Goal: Find specific page/section: Find specific page/section

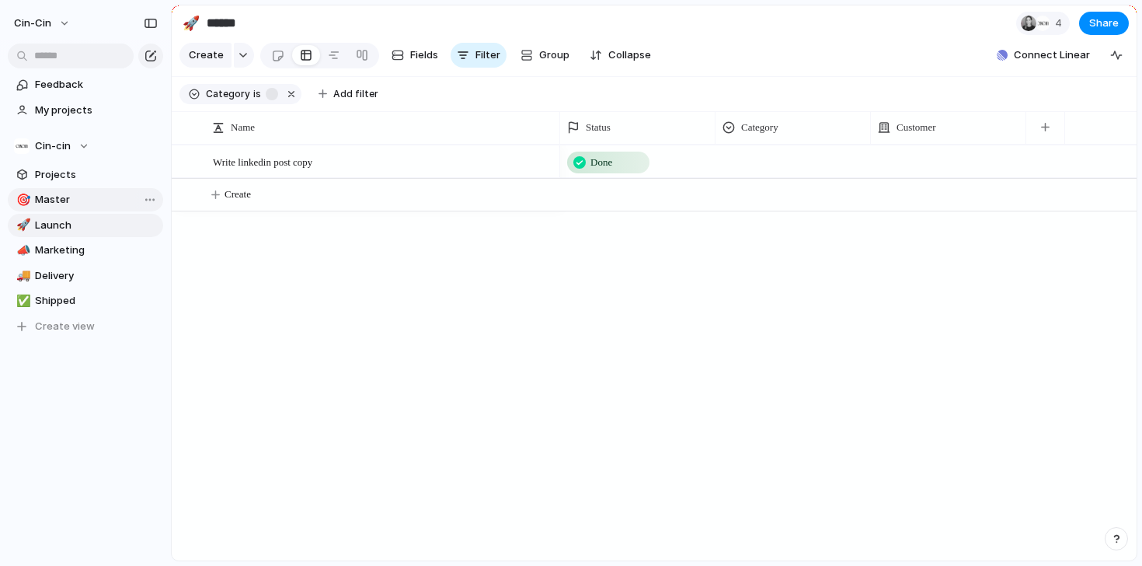
click at [61, 200] on span "Master" at bounding box center [96, 200] width 123 height 16
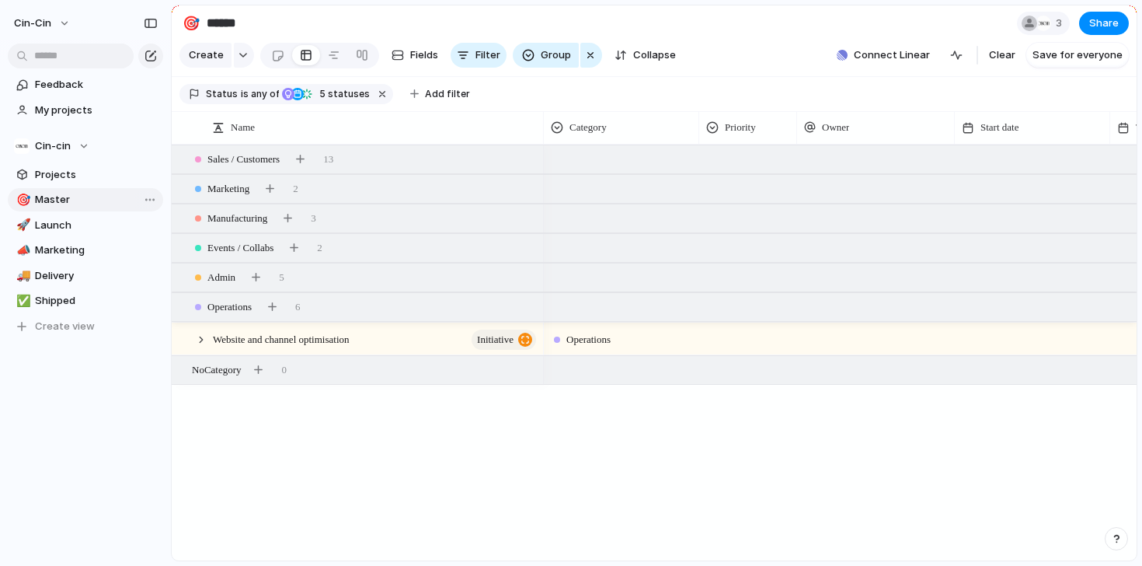
type input "******"
click at [179, 310] on div at bounding box center [182, 307] width 14 height 14
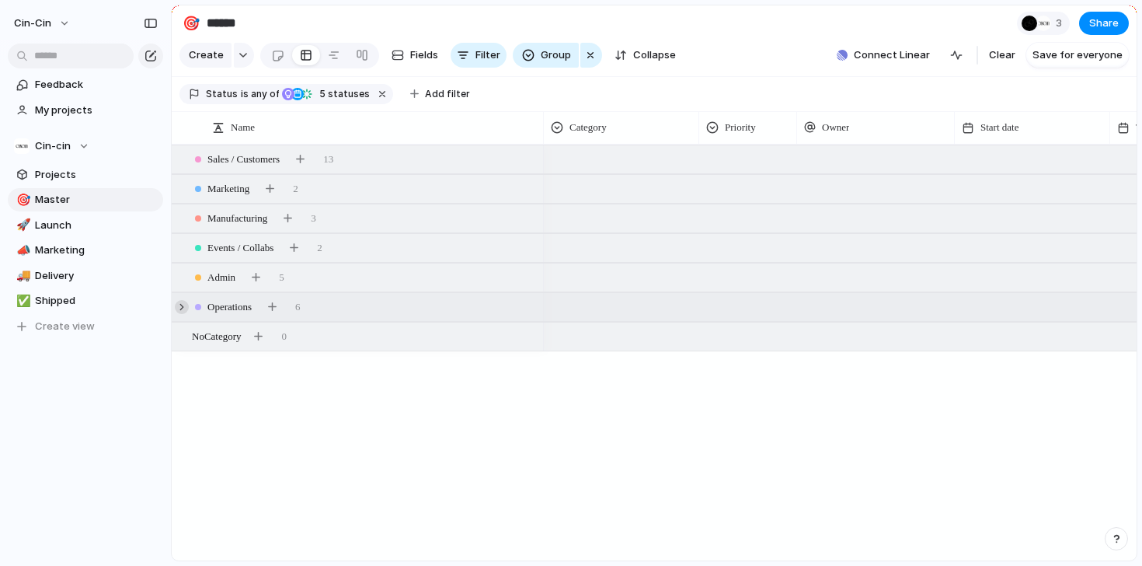
click at [179, 309] on div at bounding box center [182, 307] width 14 height 14
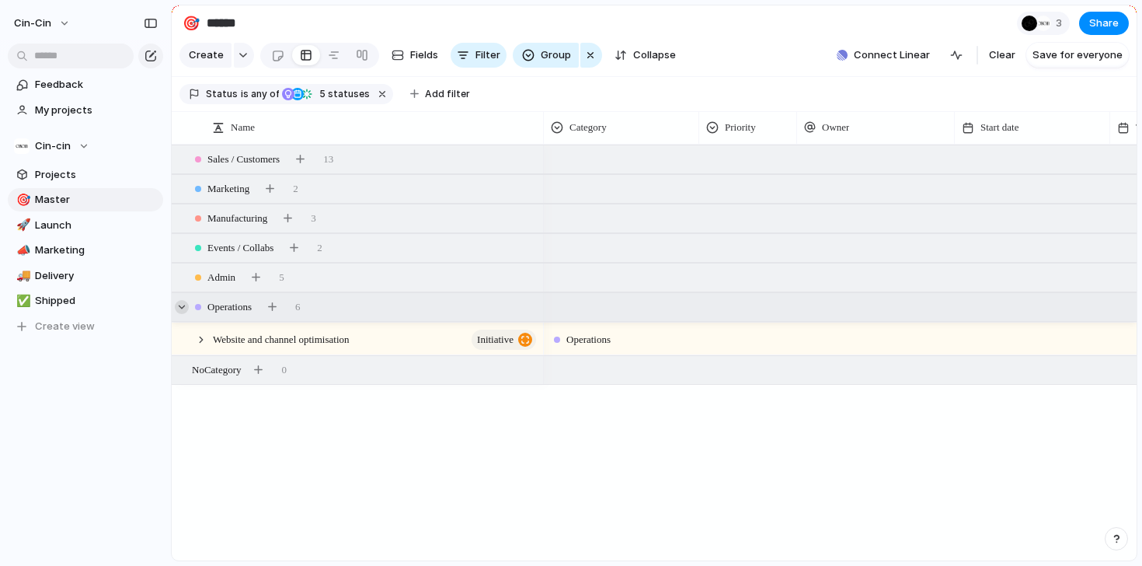
click at [180, 306] on div at bounding box center [182, 307] width 14 height 14
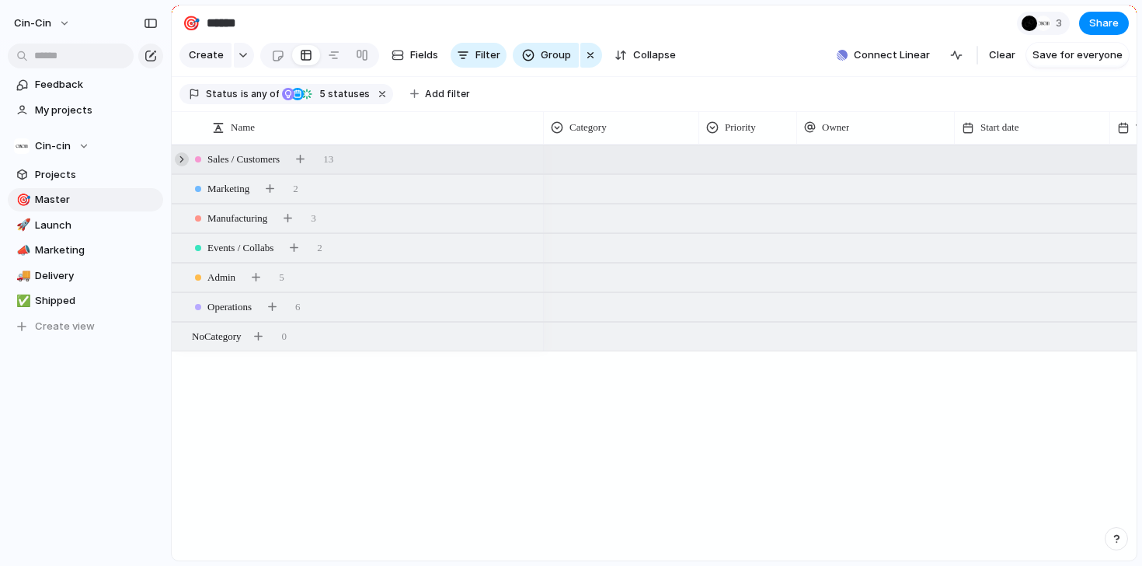
click at [179, 159] on div at bounding box center [182, 159] width 14 height 14
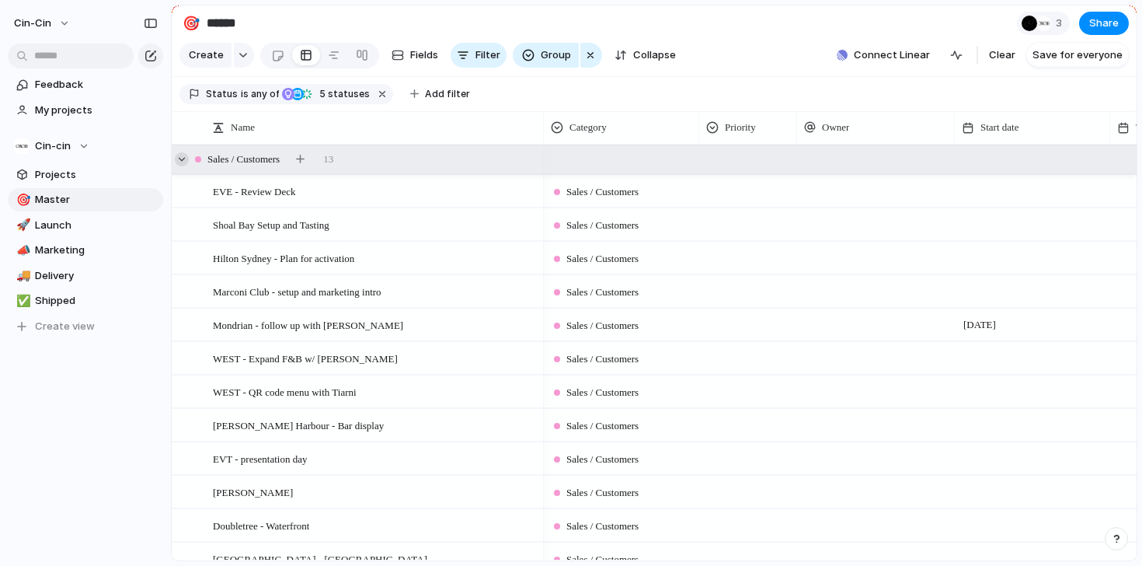
click at [180, 159] on div at bounding box center [182, 159] width 14 height 14
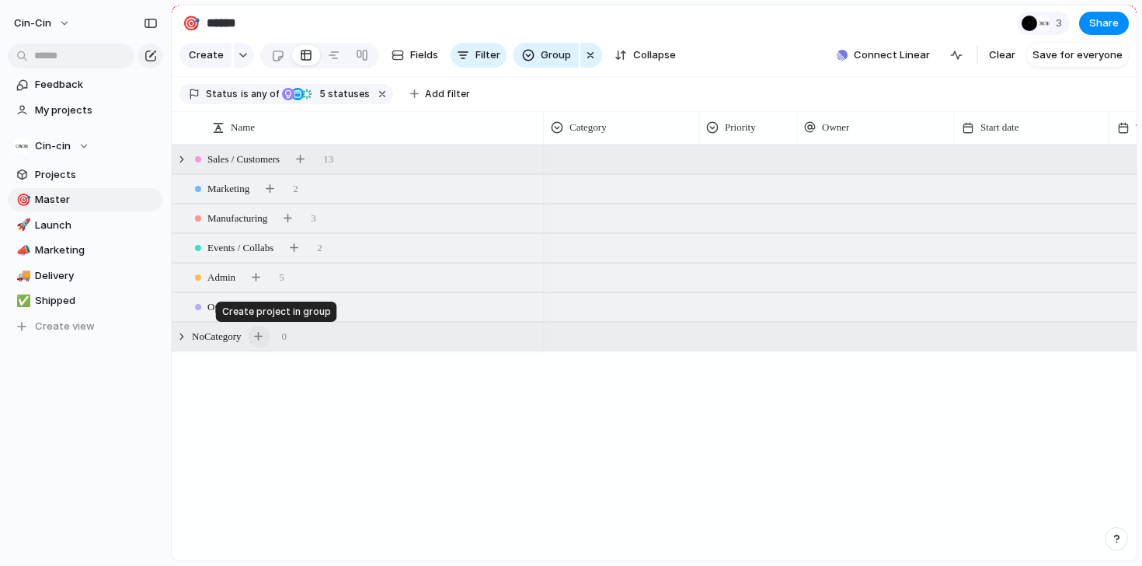
click at [263, 340] on div "button" at bounding box center [258, 336] width 9 height 9
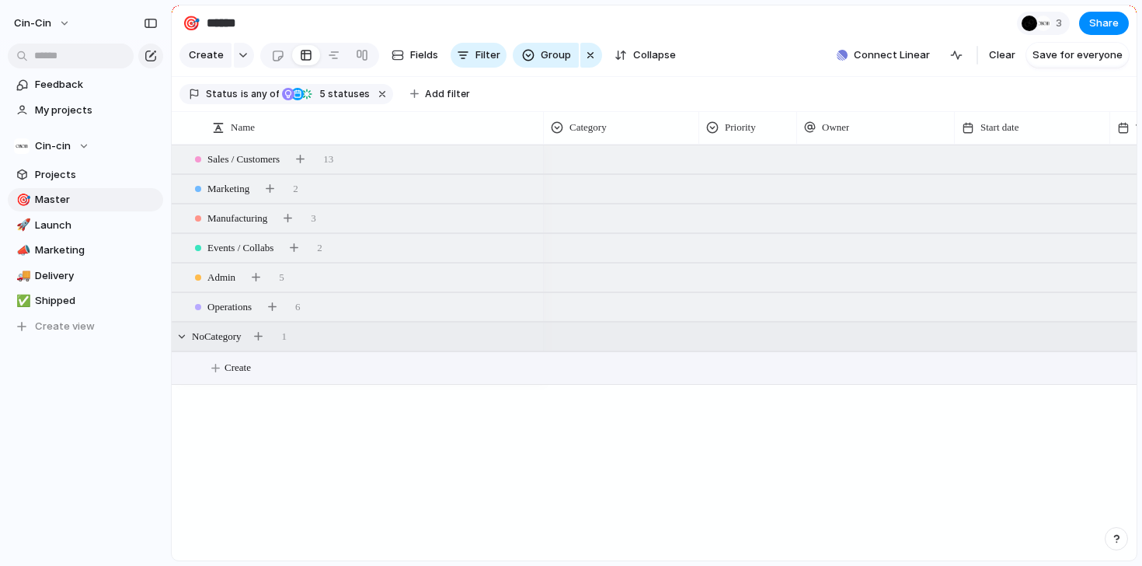
click at [197, 338] on span "No Category" at bounding box center [217, 337] width 50 height 16
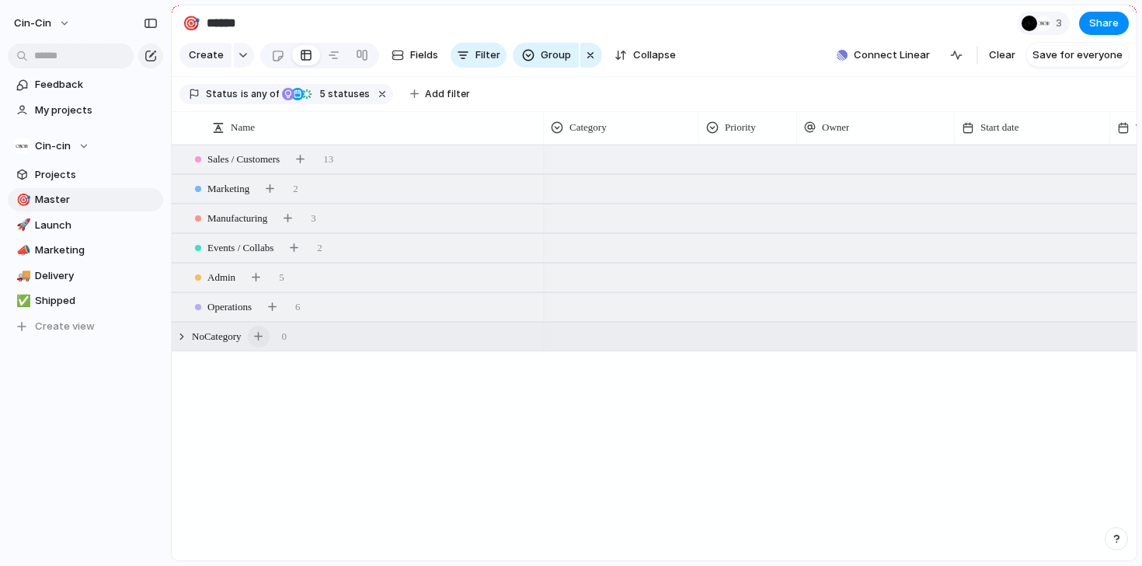
click at [265, 340] on button "button" at bounding box center [259, 337] width 22 height 22
click at [263, 337] on div "button" at bounding box center [258, 336] width 9 height 9
click at [182, 338] on div at bounding box center [182, 336] width 14 height 14
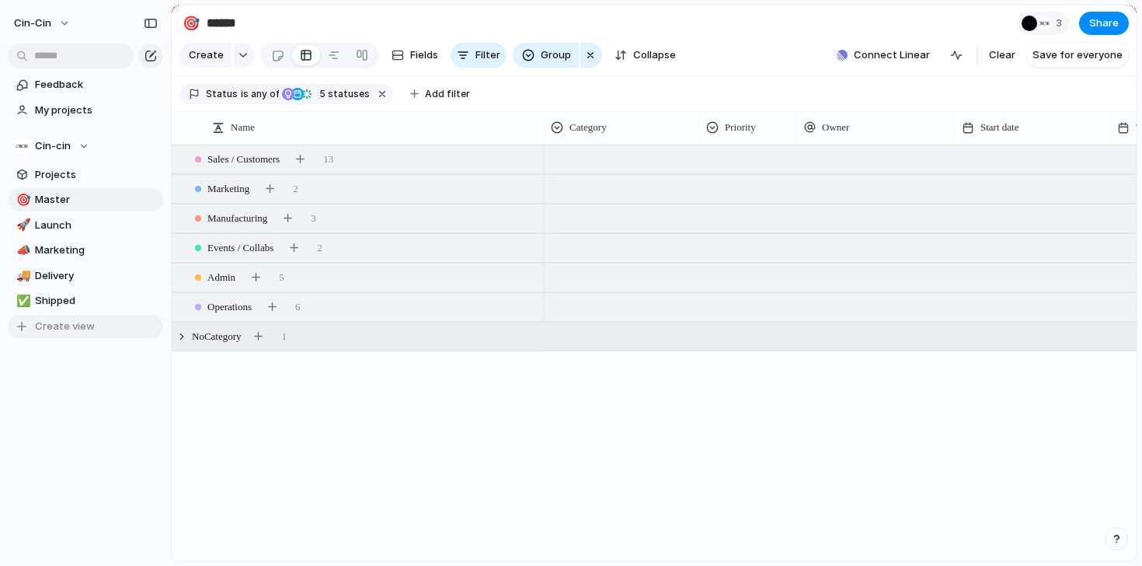
click at [61, 331] on span "Create view" at bounding box center [65, 327] width 60 height 16
type input "*****"
click at [80, 438] on section "Keep using Index You're approaching the free limit of 300 items Upgrade plan" at bounding box center [85, 499] width 171 height 131
click at [74, 329] on span "Bloem" at bounding box center [96, 327] width 123 height 16
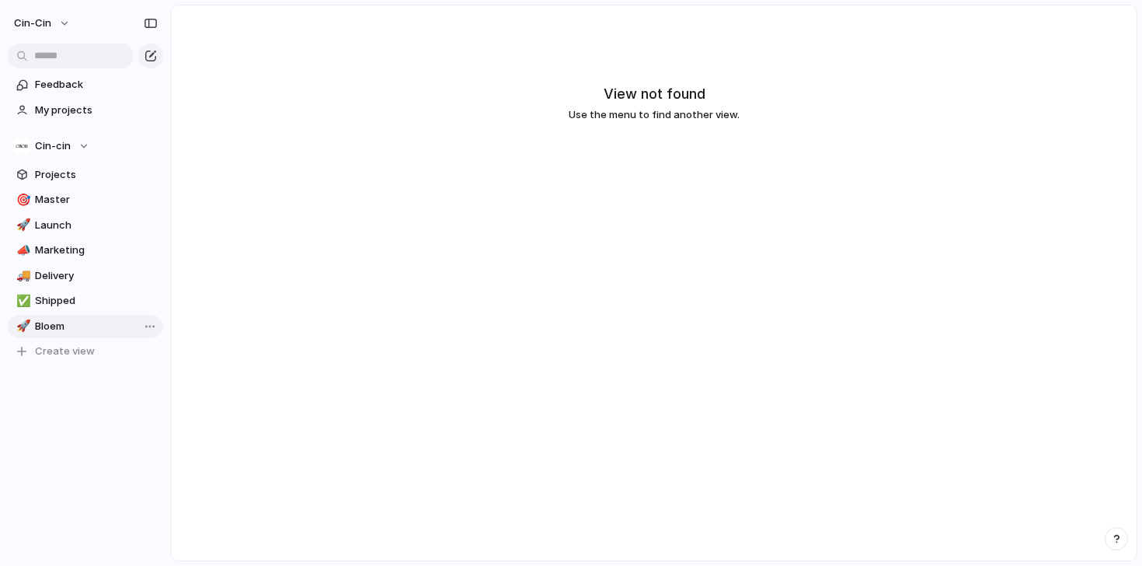
click at [74, 329] on span "Bloem" at bounding box center [96, 327] width 123 height 16
click at [45, 335] on link "🚀 Bloem" at bounding box center [85, 326] width 155 height 23
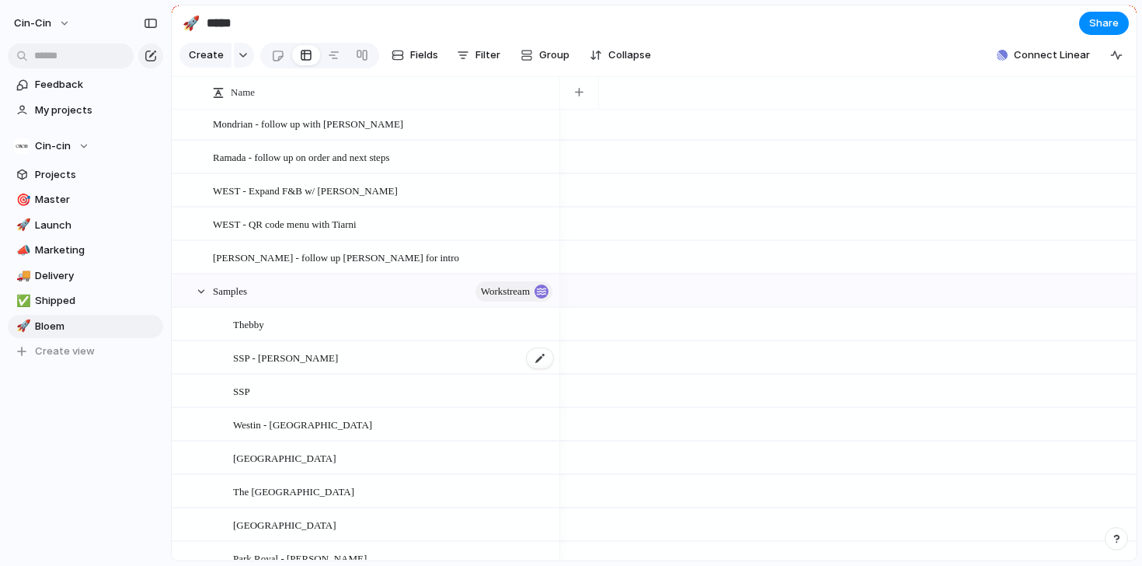
scroll to position [177, 0]
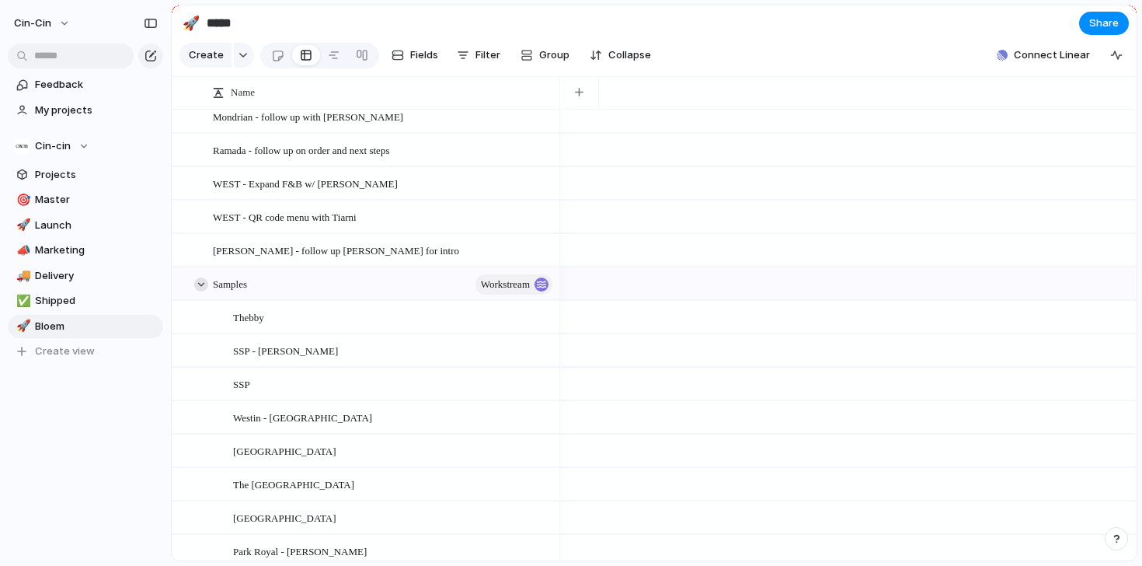
click at [198, 282] on div at bounding box center [201, 284] width 14 height 14
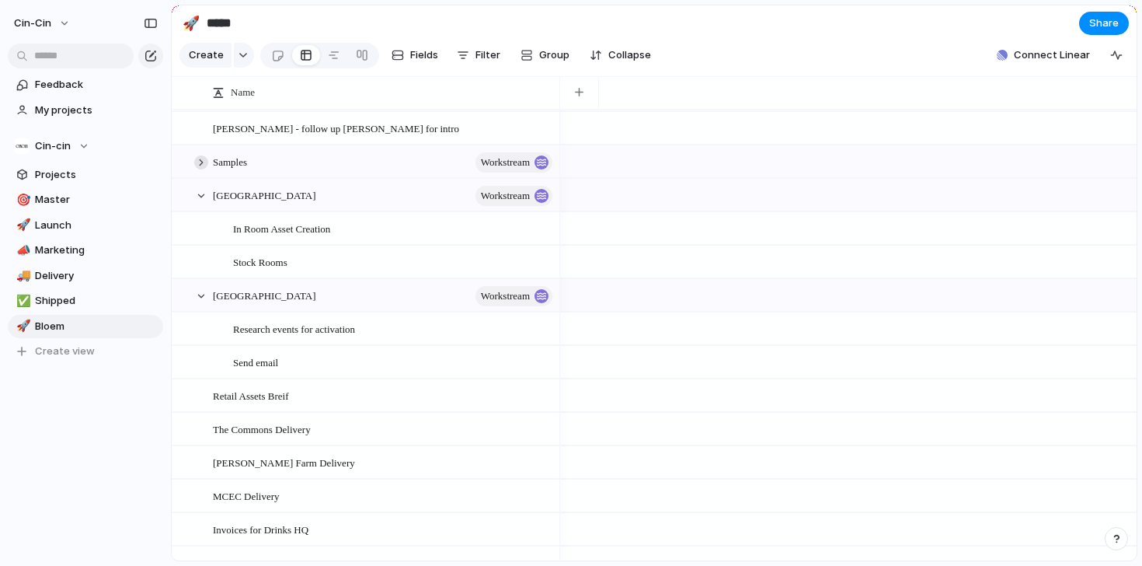
scroll to position [303, 0]
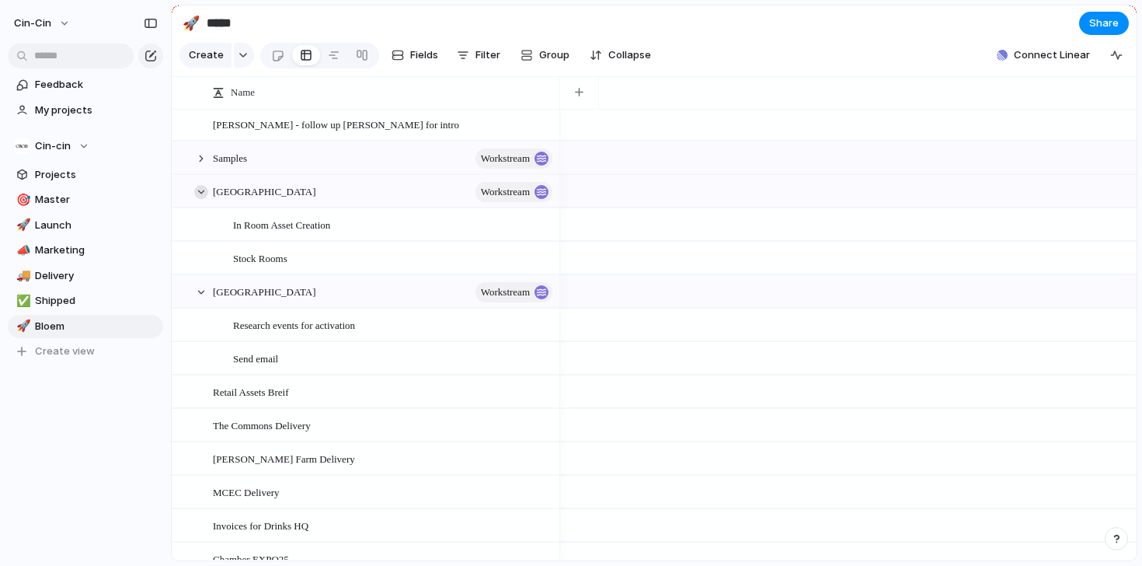
click at [204, 192] on div at bounding box center [201, 192] width 14 height 14
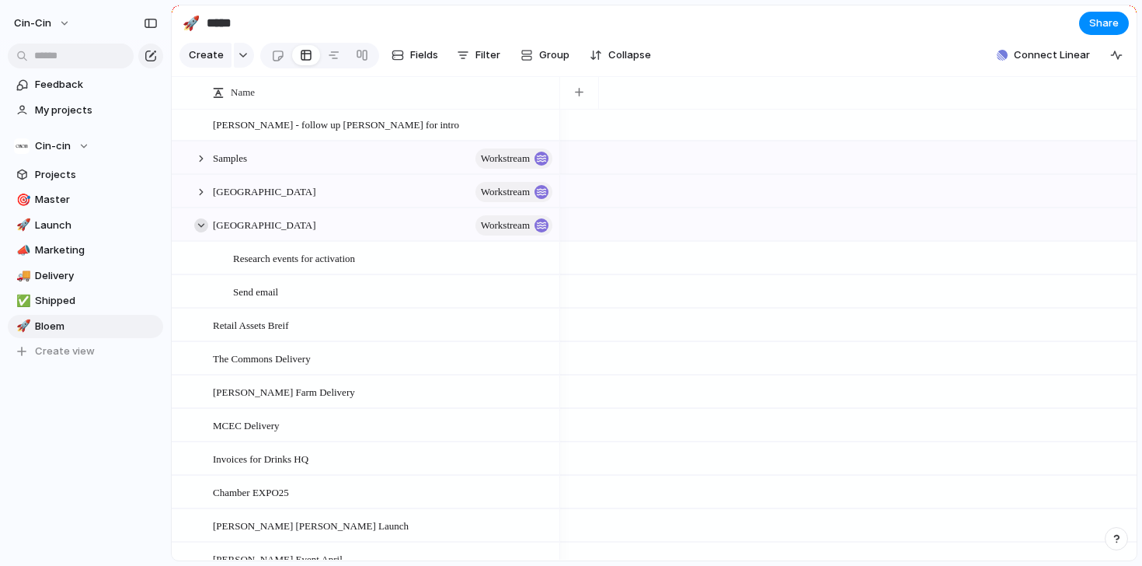
click at [200, 230] on div at bounding box center [201, 225] width 14 height 14
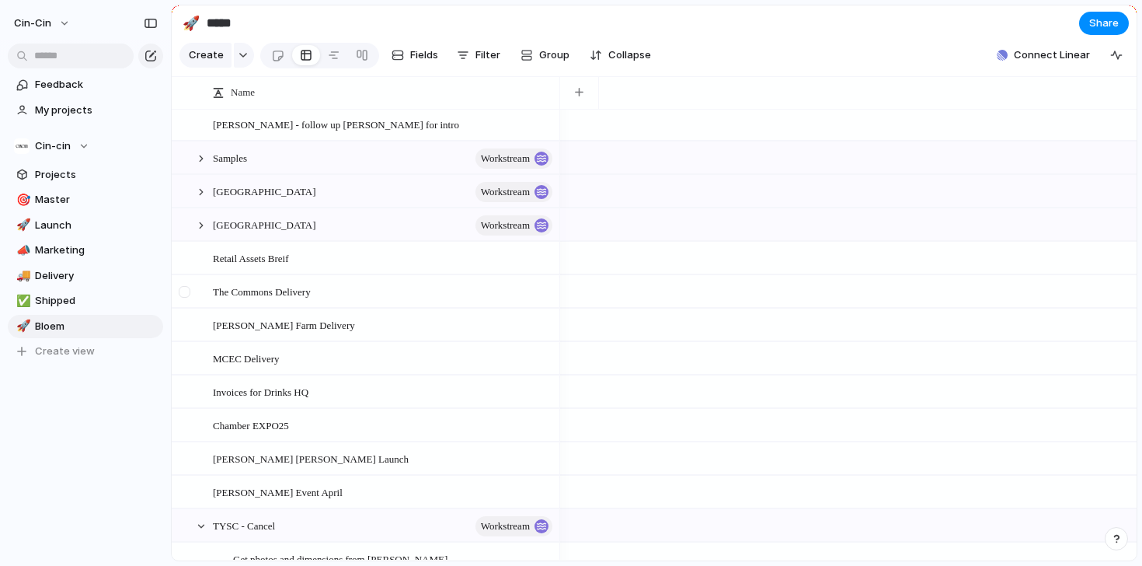
scroll to position [382, 0]
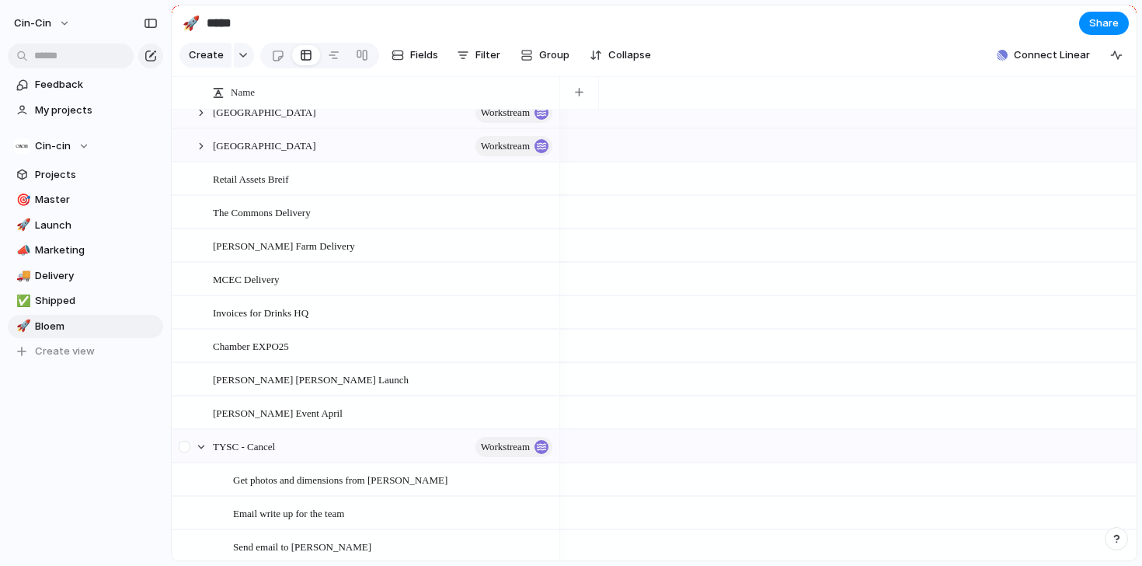
click at [187, 443] on div at bounding box center [185, 447] width 12 height 12
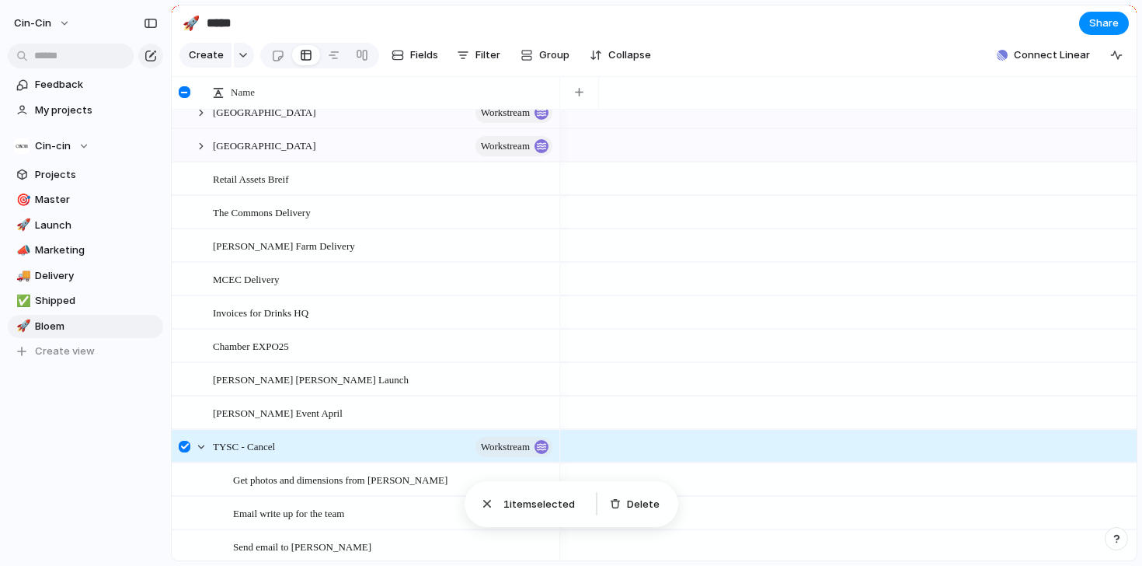
click at [187, 443] on div at bounding box center [185, 447] width 12 height 12
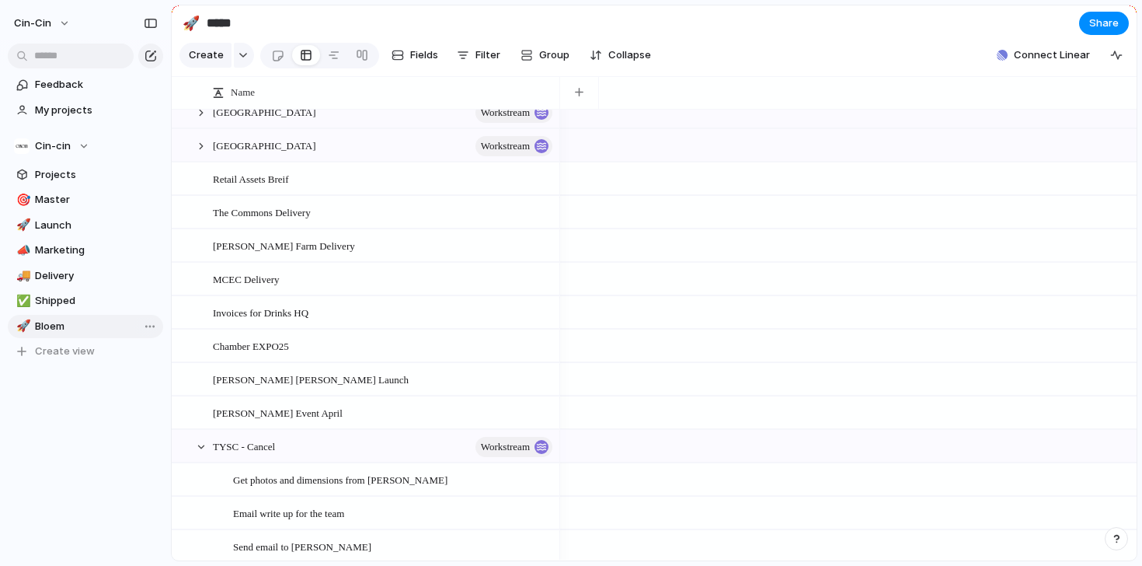
click at [96, 329] on span "Bloem" at bounding box center [96, 327] width 123 height 16
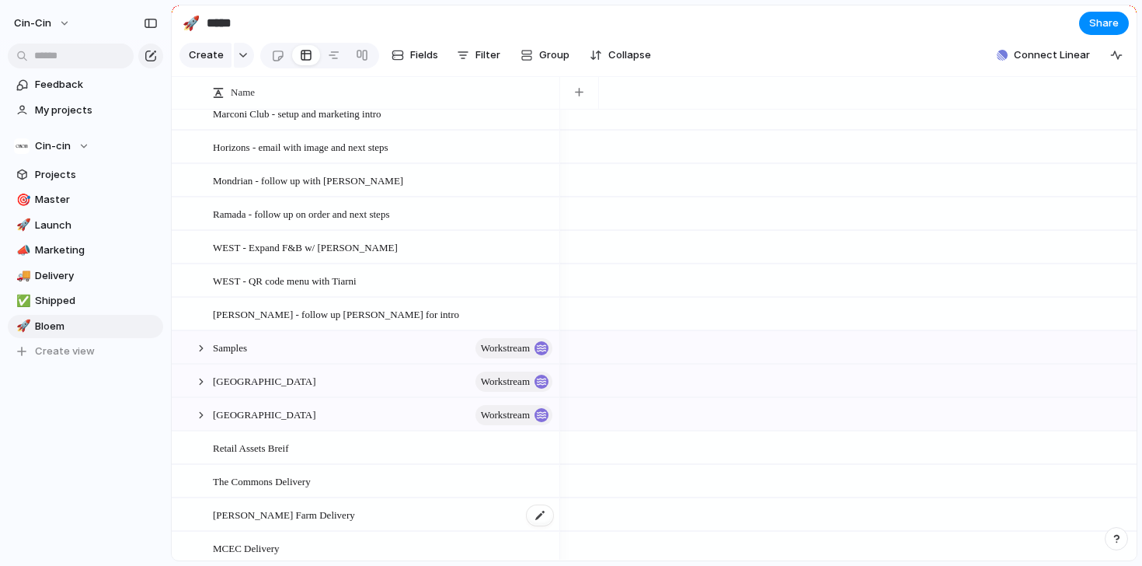
scroll to position [0, 0]
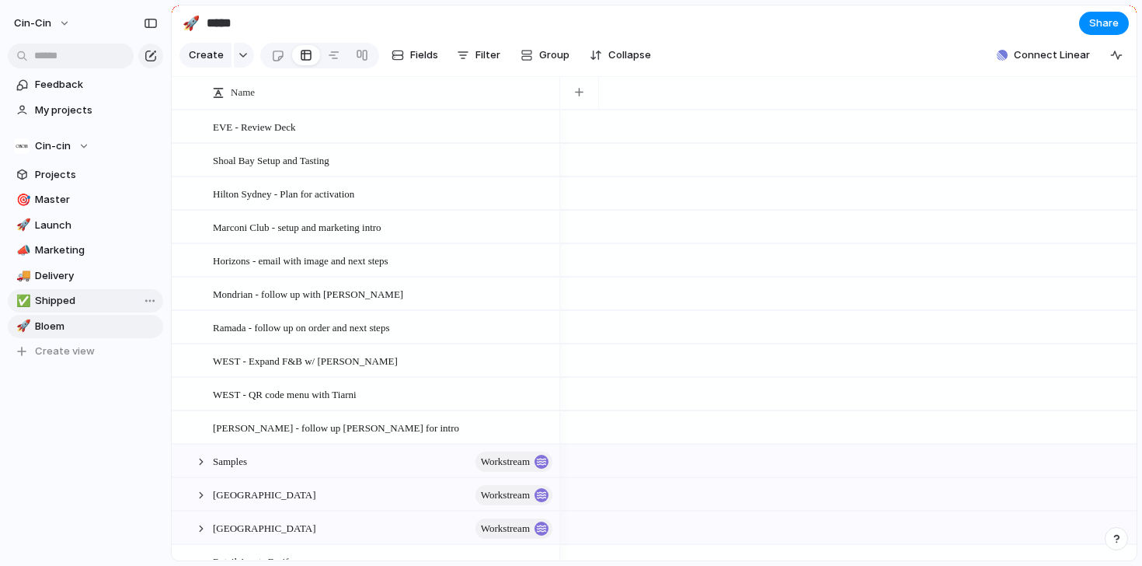
click at [50, 302] on span "Shipped" at bounding box center [96, 301] width 123 height 16
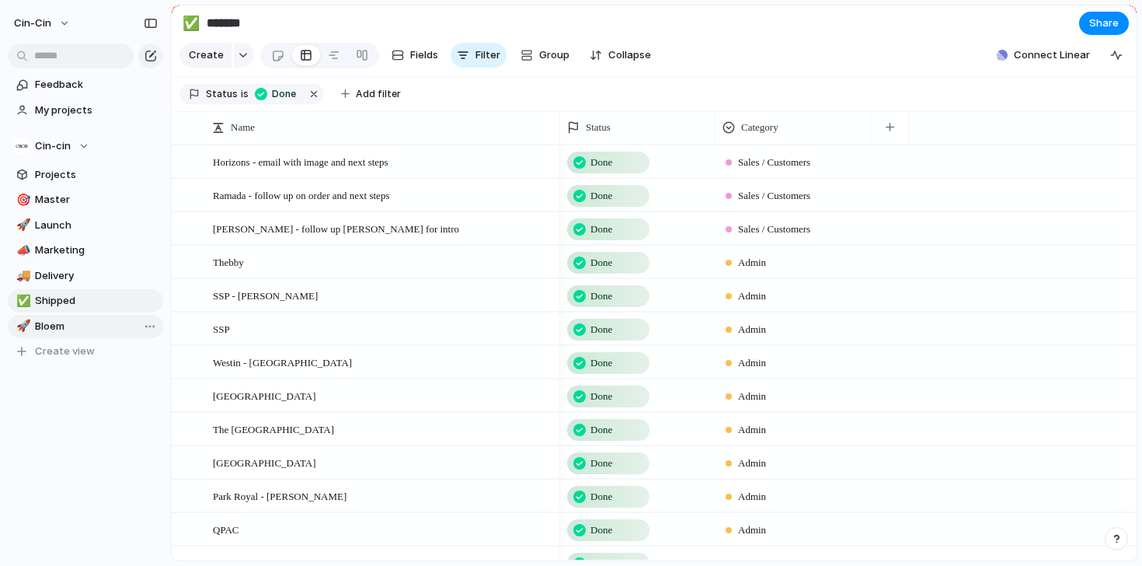
click at [47, 323] on span "Bloem" at bounding box center [96, 327] width 123 height 16
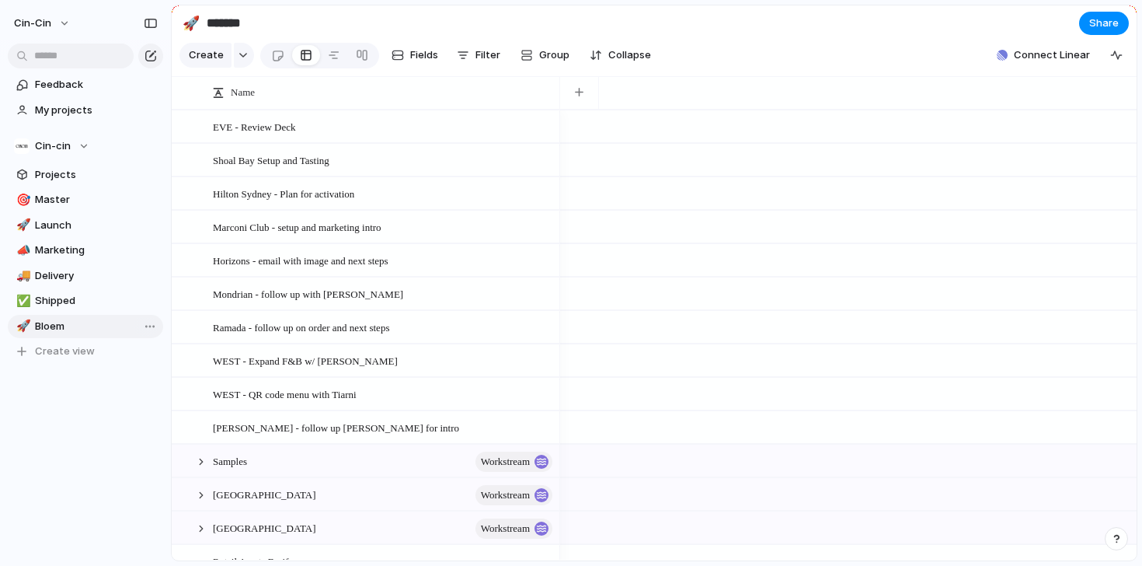
type input "*****"
